Goal: Task Accomplishment & Management: Complete application form

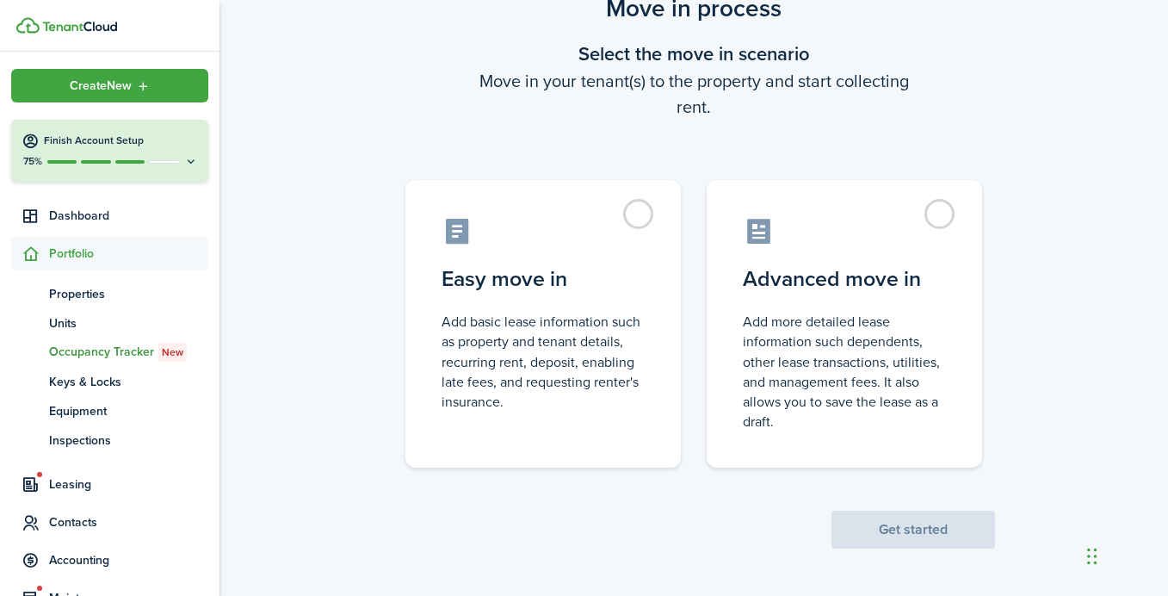
click at [904, 537] on span "Get started" at bounding box center [914, 530] width 164 height 18
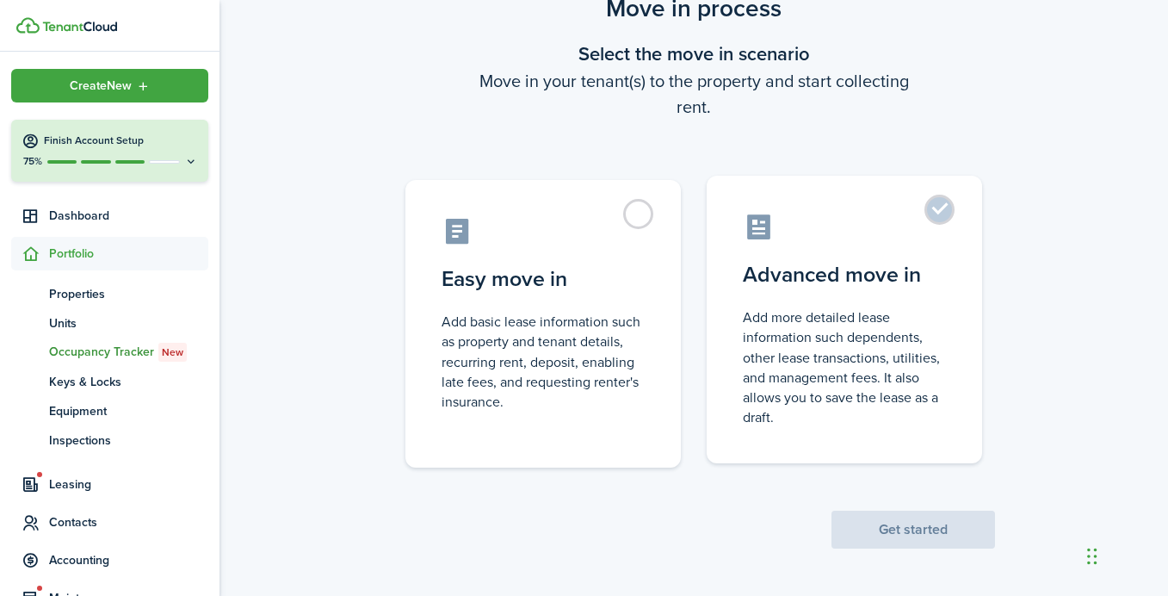
click at [930, 216] on label "Advanced move in Add more detailed lease information such dependents, other lea…" at bounding box center [845, 320] width 276 height 288
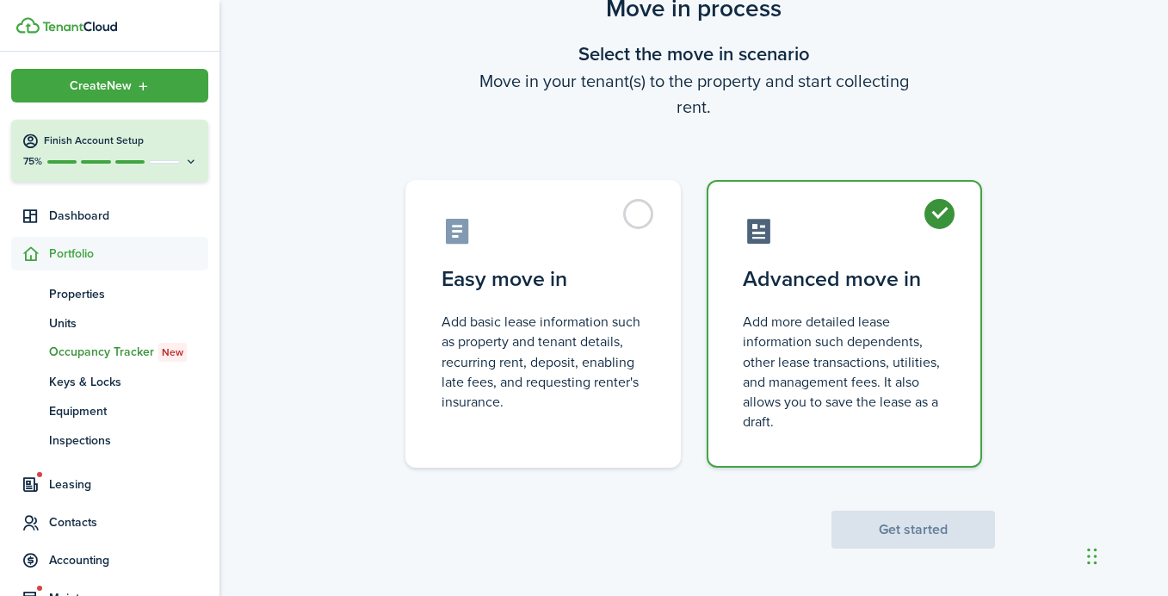
radio input "true"
click at [907, 528] on button "Get started" at bounding box center [914, 530] width 164 height 38
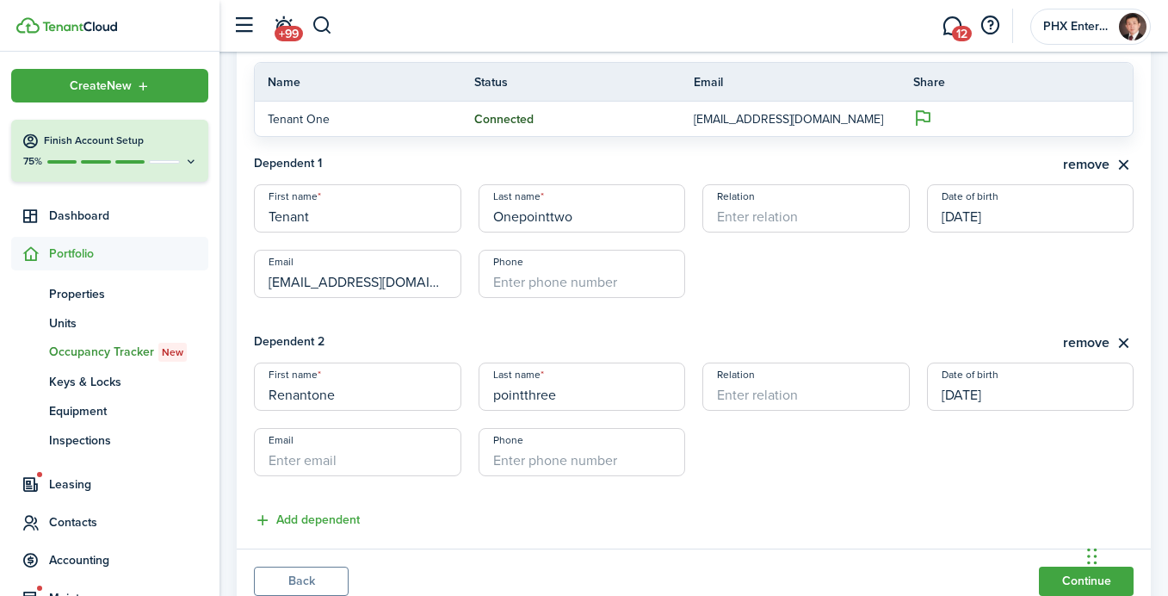
scroll to position [548, 0]
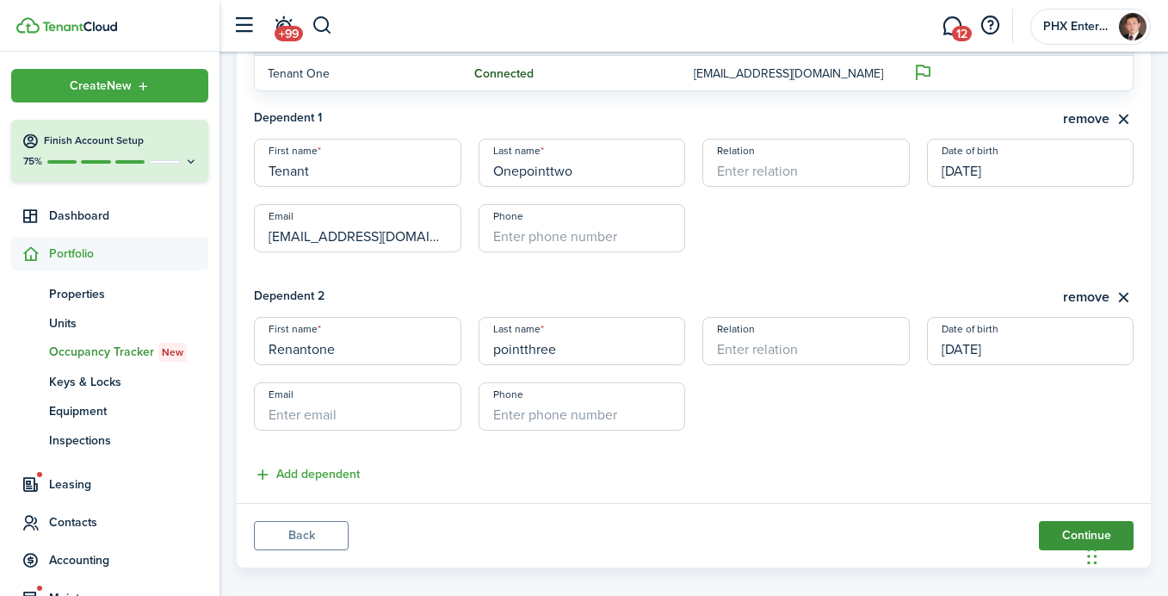
click at [1072, 521] on button "Continue" at bounding box center [1086, 535] width 95 height 29
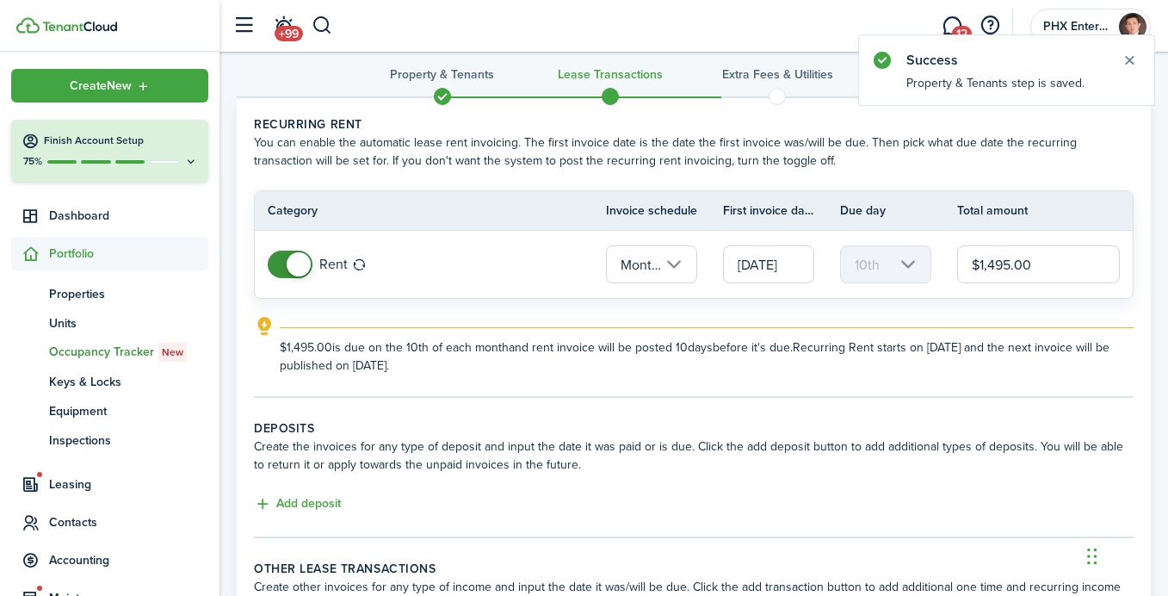
scroll to position [25, 0]
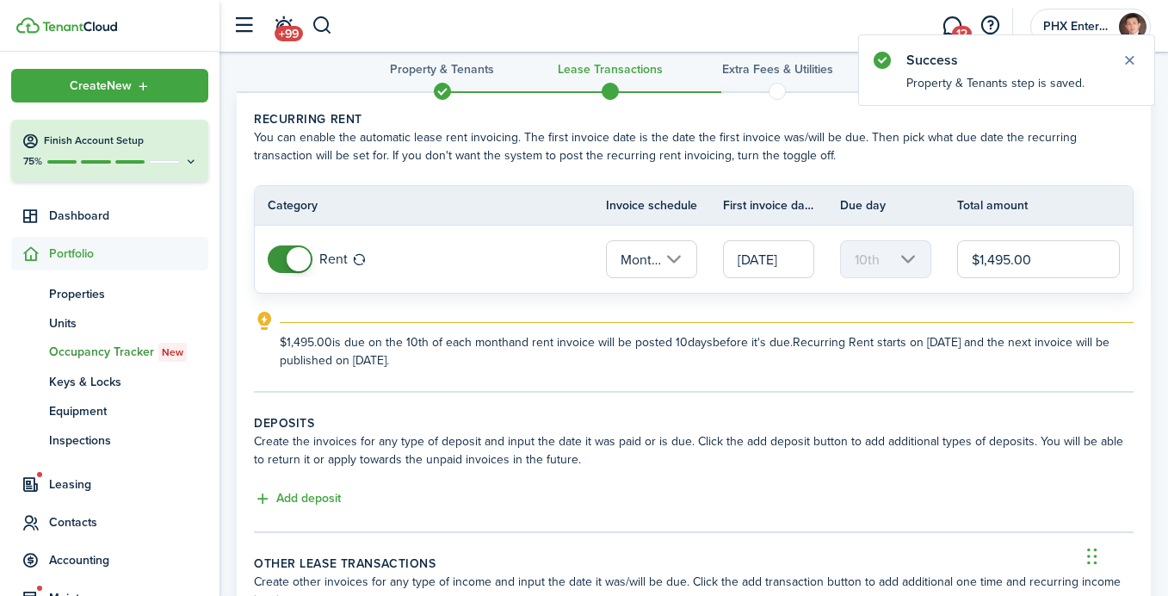
click at [754, 263] on input "[DATE]" at bounding box center [768, 259] width 91 height 38
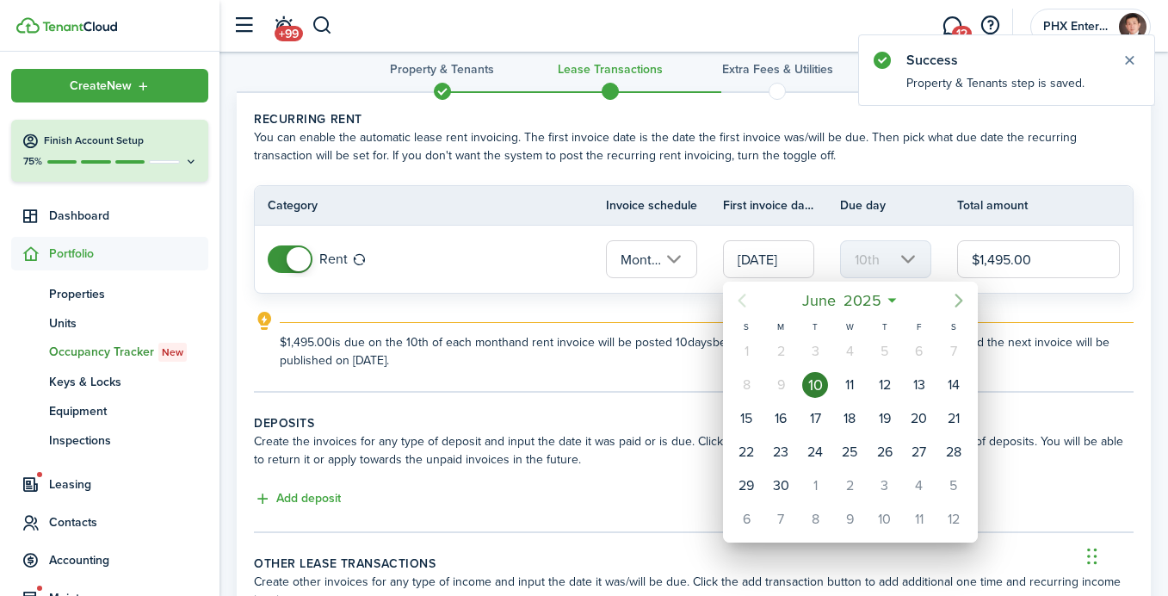
click at [960, 303] on icon "Next page" at bounding box center [959, 301] width 8 height 14
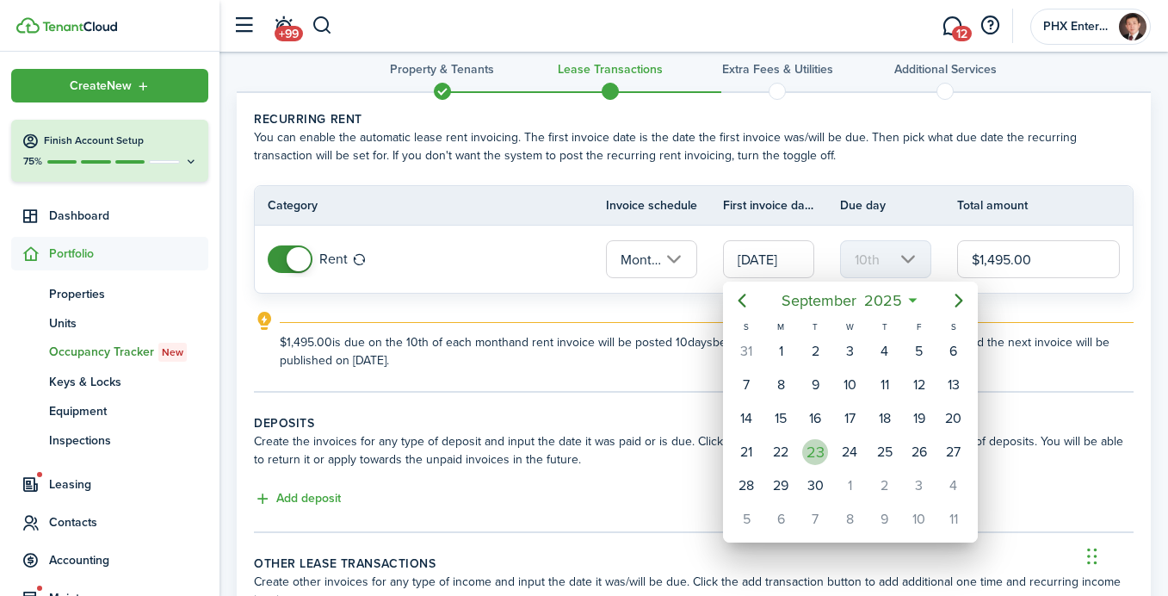
click at [820, 455] on div "23" at bounding box center [815, 452] width 26 height 26
type input "[DATE]"
type input "23rd"
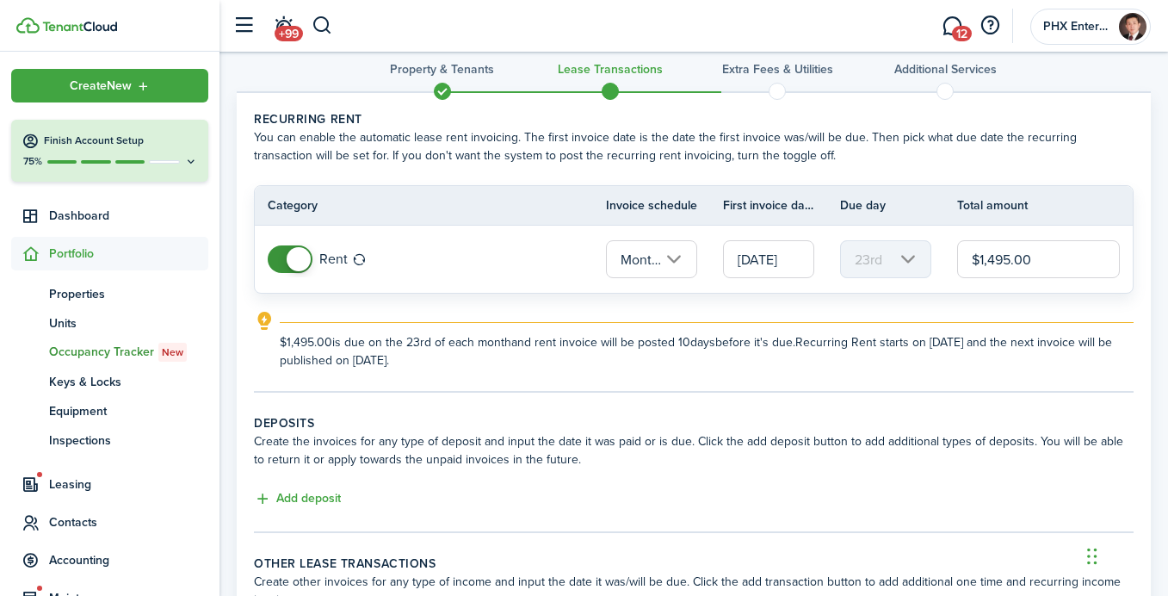
scroll to position [0, 0]
click at [693, 368] on explanation-description "$1,495.00 is due on the 23rd of each month and rent invoice will be posted 10 d…" at bounding box center [707, 351] width 854 height 36
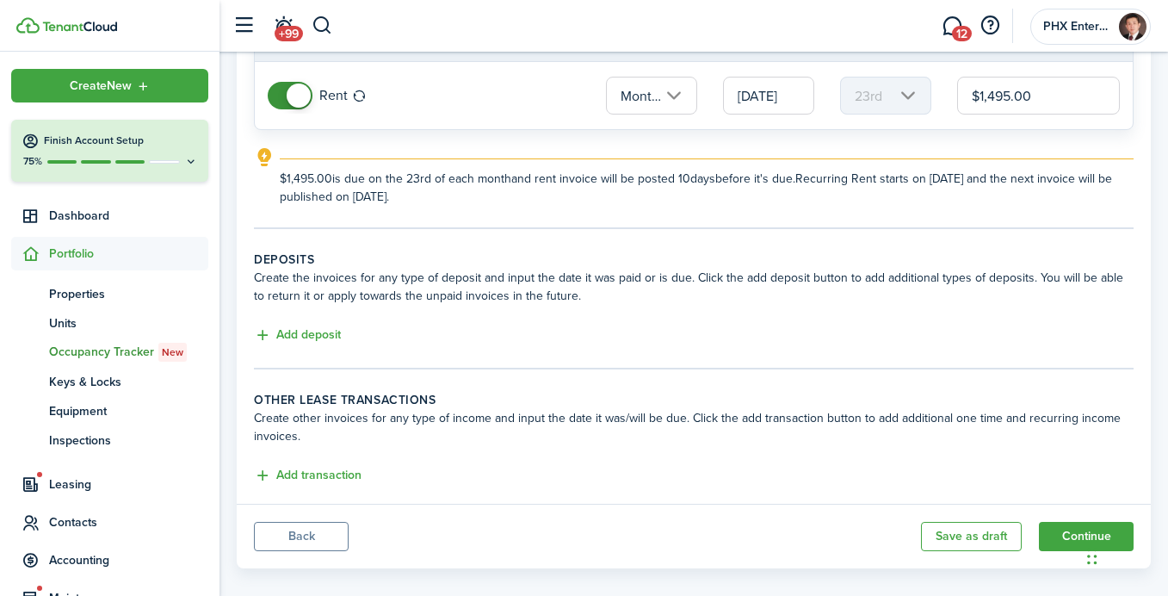
scroll to position [207, 0]
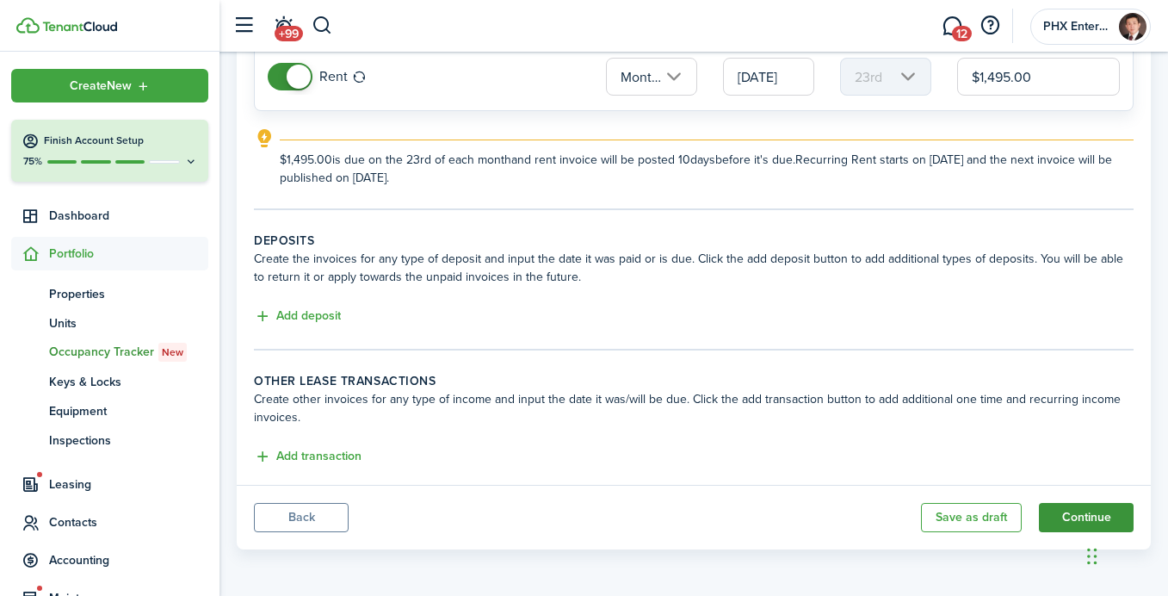
click at [1063, 517] on button "Continue" at bounding box center [1086, 517] width 95 height 29
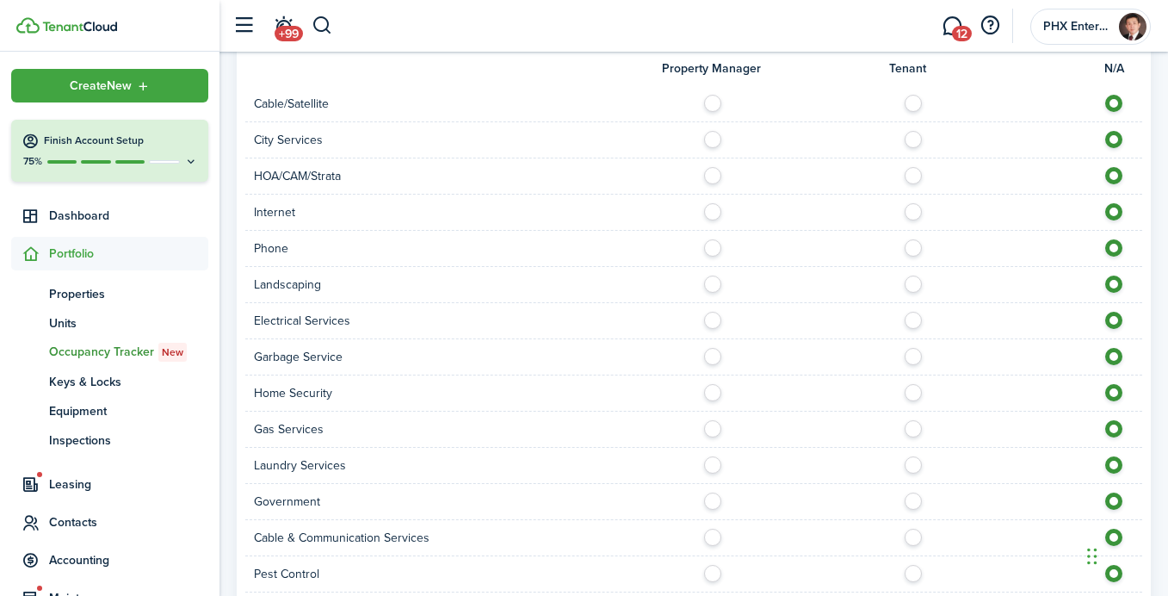
scroll to position [1737, 0]
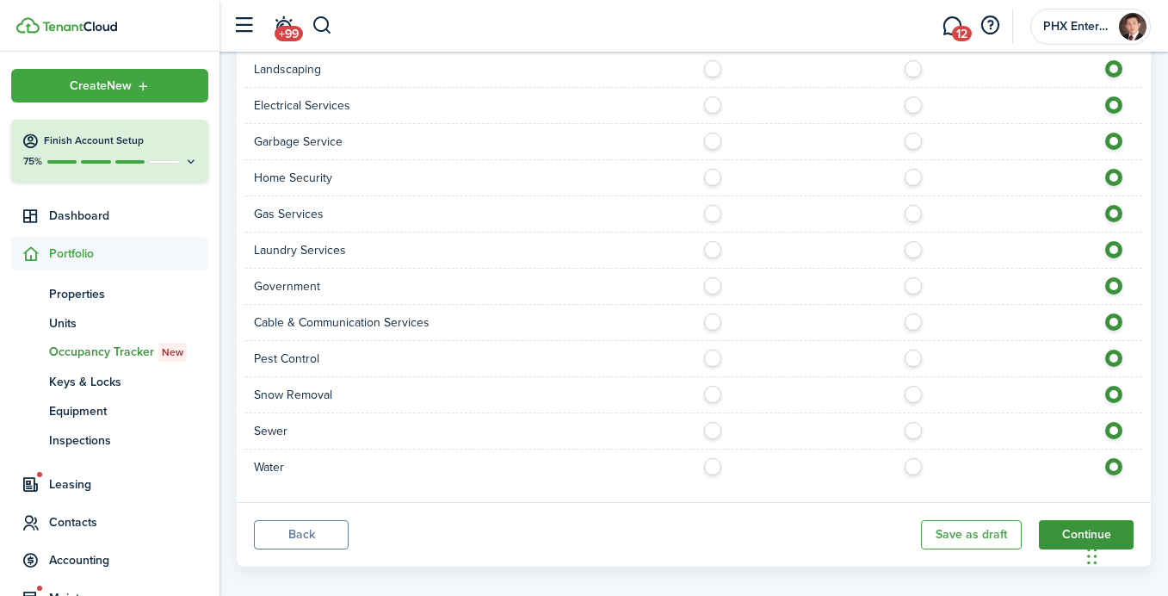
click at [1075, 520] on button "Continue" at bounding box center [1086, 534] width 95 height 29
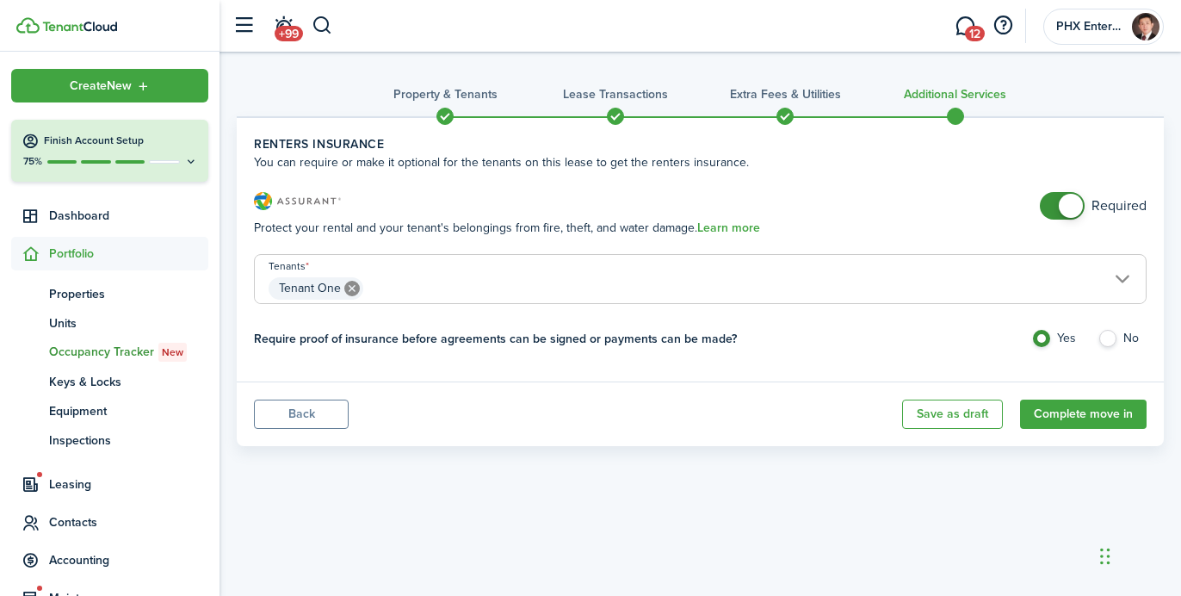
click at [808, 356] on div "Require proof of insurance before agreements can be signed or payments can be m…" at bounding box center [700, 347] width 893 height 34
click at [1082, 417] on button "Complete move in" at bounding box center [1083, 413] width 127 height 29
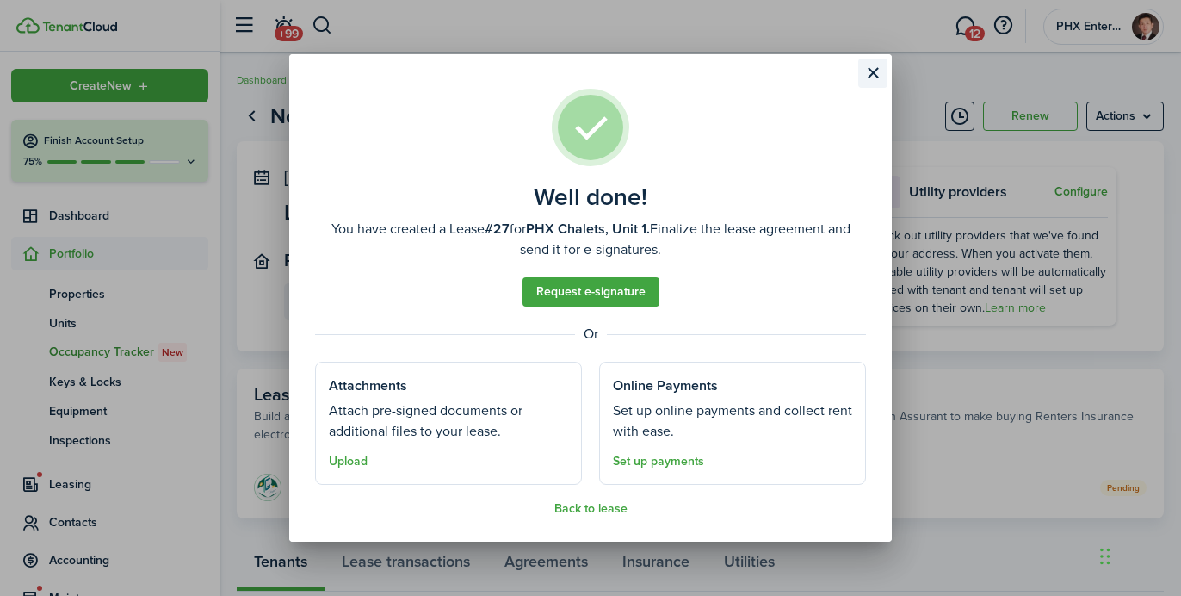
click at [876, 69] on button "Close modal" at bounding box center [872, 73] width 29 height 29
